Goal: Transaction & Acquisition: Purchase product/service

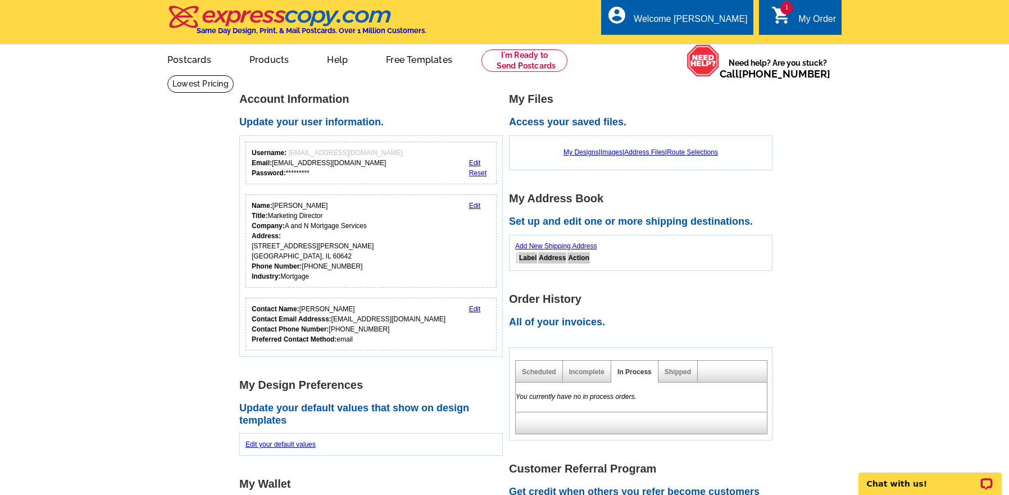
click at [801, 14] on div "My Order" at bounding box center [817, 22] width 38 height 16
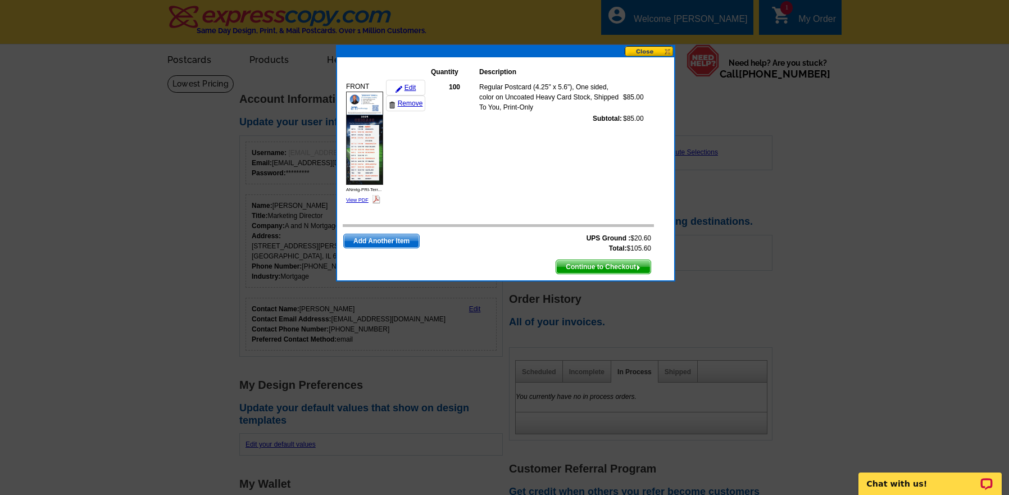
click at [590, 267] on span "Continue to Checkout" at bounding box center [603, 266] width 94 height 13
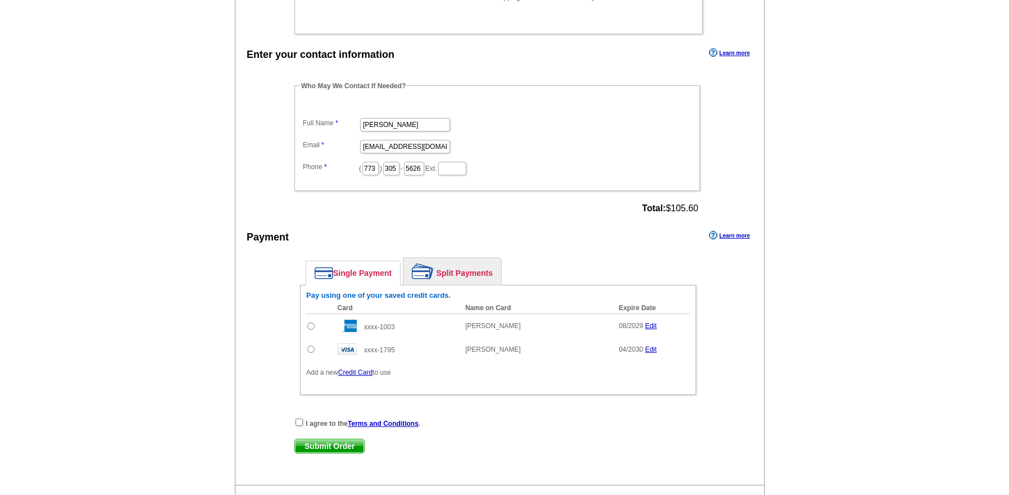
scroll to position [618, 0]
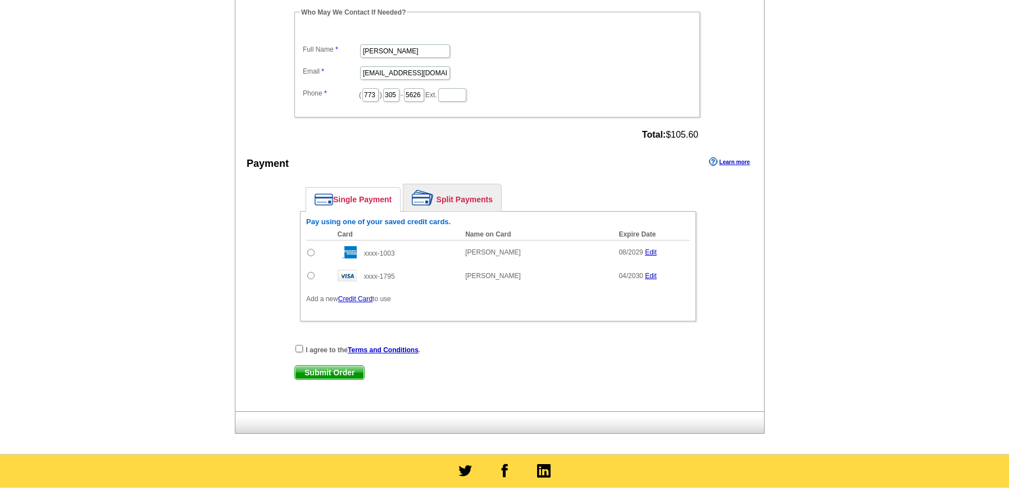
click at [312, 256] on input "radio" at bounding box center [310, 252] width 7 height 7
radio input "true"
click at [296, 349] on input "checkbox" at bounding box center [299, 348] width 7 height 7
checkbox input "true"
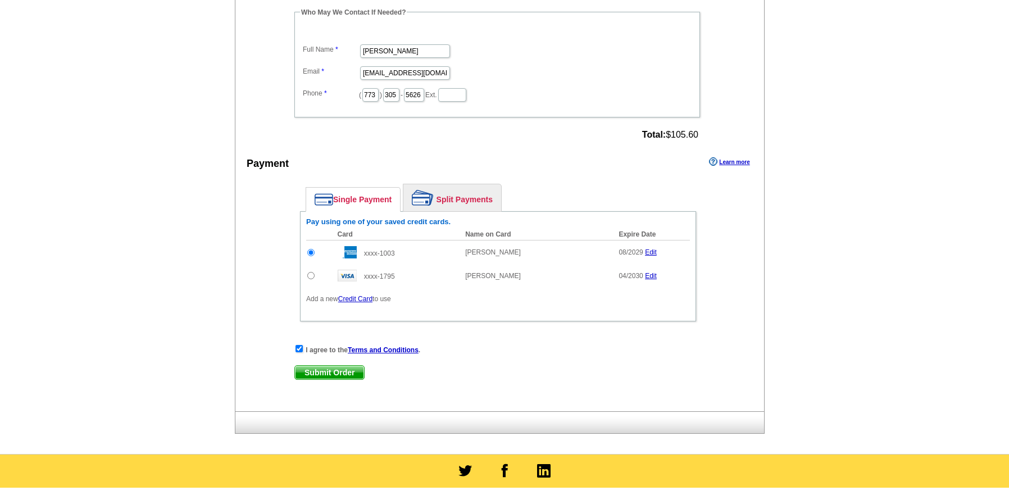
click at [335, 372] on span "Submit Order" at bounding box center [329, 372] width 69 height 13
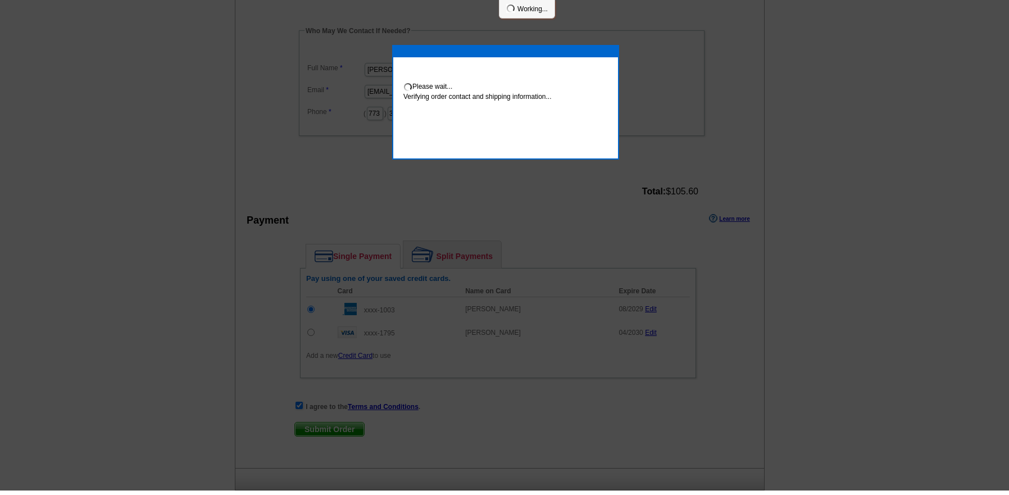
scroll to position [614, 0]
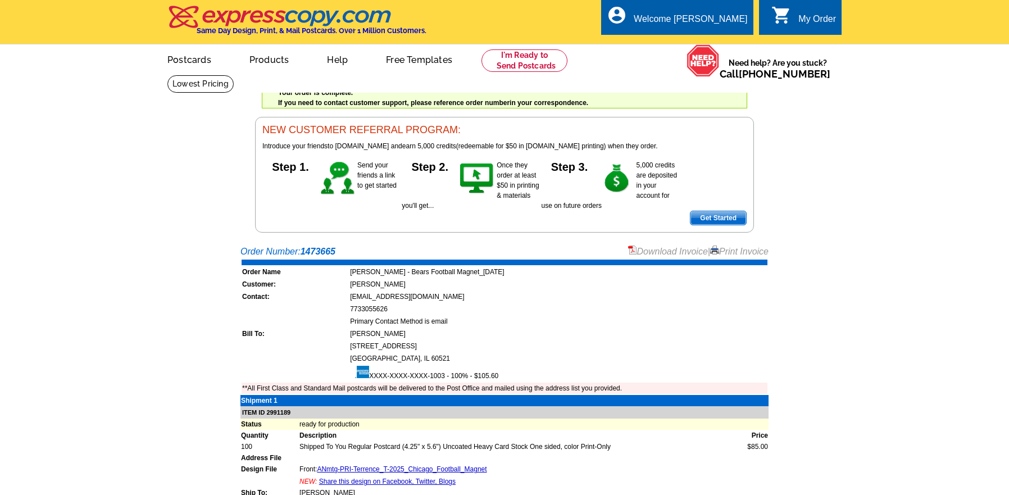
click at [677, 255] on link "Download Invoice" at bounding box center [668, 252] width 80 height 10
